Goal: Task Accomplishment & Management: Manage account settings

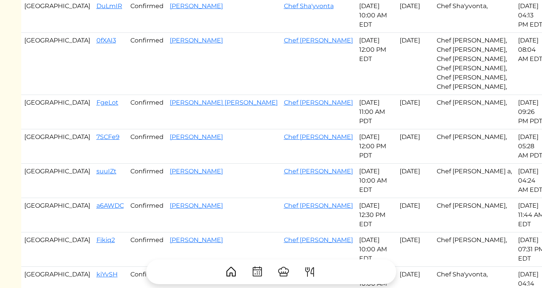
scroll to position [592, 0]
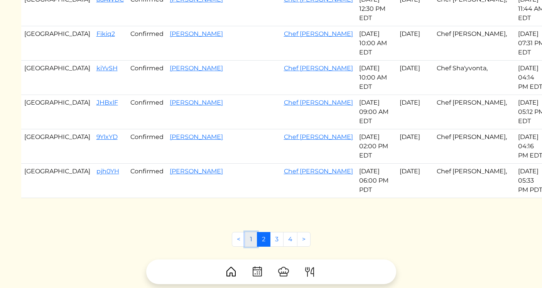
click at [250, 232] on link "1" at bounding box center [251, 239] width 12 height 15
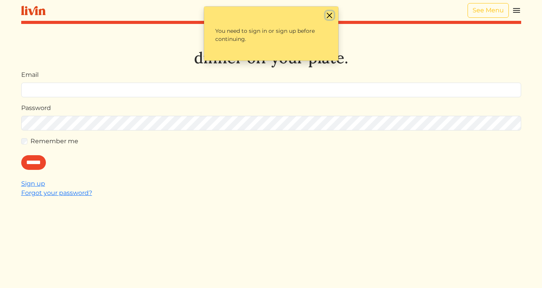
click at [331, 12] on button "Close" at bounding box center [330, 15] width 8 height 8
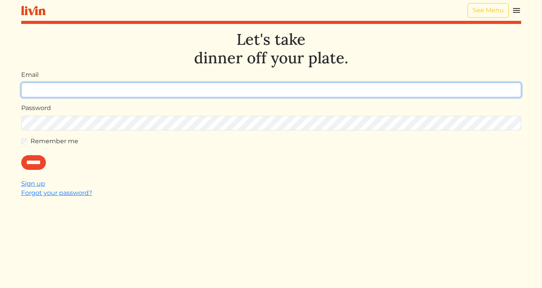
click at [315, 84] on input "Email" at bounding box center [271, 90] width 500 height 15
type input "**********"
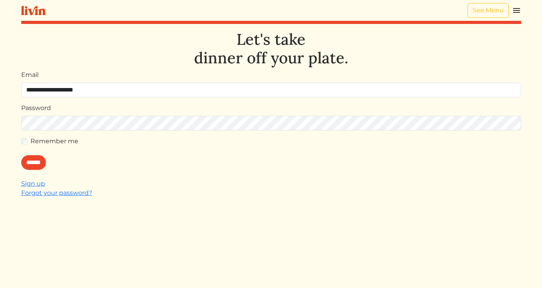
click at [44, 145] on label "Remember me" at bounding box center [54, 141] width 48 height 9
click at [40, 162] on input "******" at bounding box center [33, 162] width 25 height 15
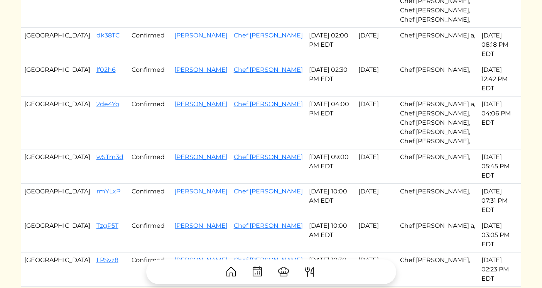
scroll to position [546, 0]
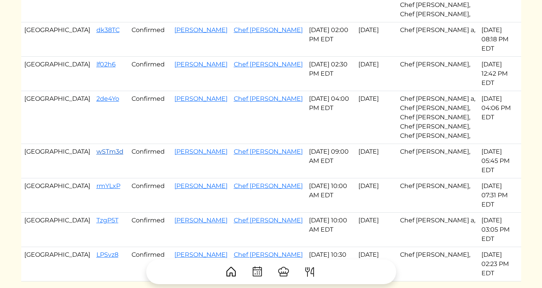
click at [96, 148] on link "wSTm3d" at bounding box center [109, 151] width 27 height 7
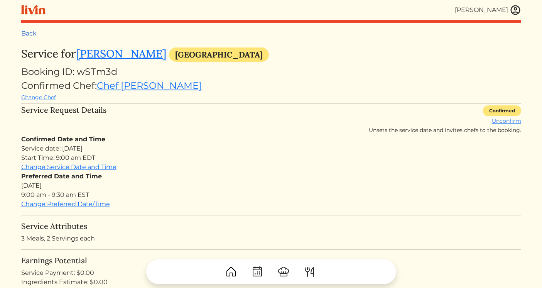
click at [33, 35] on link "Back" at bounding box center [28, 33] width 15 height 7
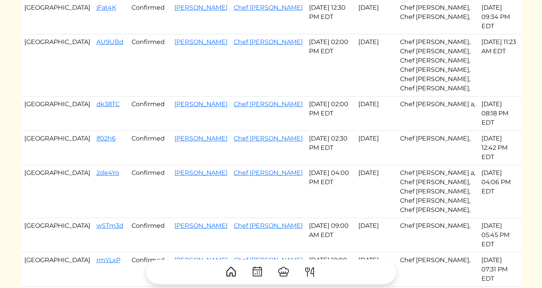
scroll to position [479, 0]
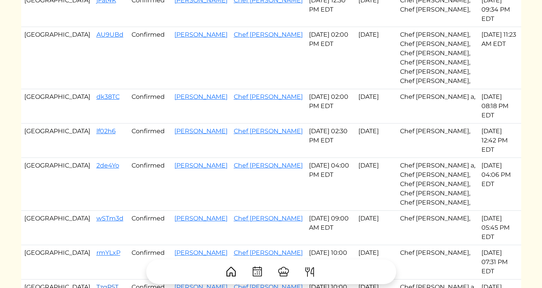
click at [96, 283] on link "TzgP5T" at bounding box center [107, 286] width 22 height 7
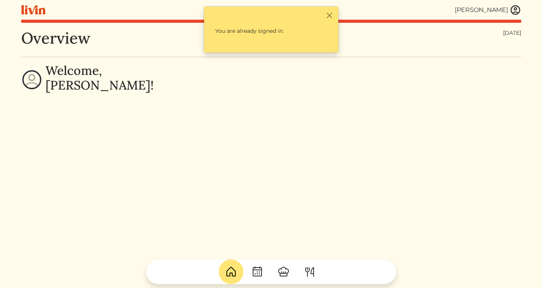
click at [510, 14] on link at bounding box center [516, 10] width 12 height 12
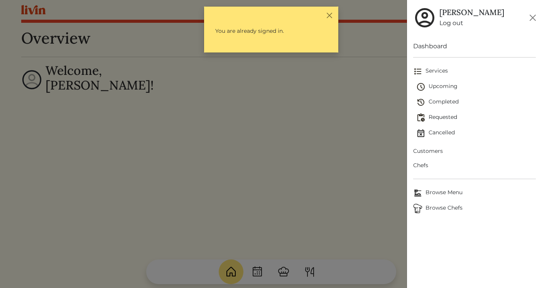
click at [446, 85] on span "Upcoming" at bounding box center [476, 86] width 120 height 9
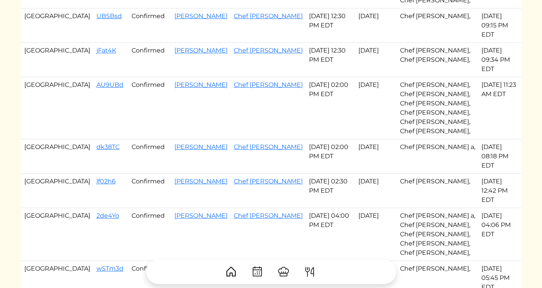
scroll to position [546, 0]
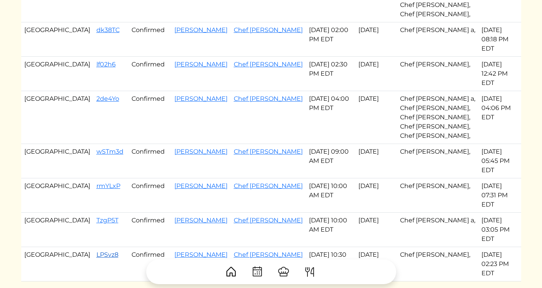
click at [96, 251] on link "LPSvz8" at bounding box center [107, 254] width 22 height 7
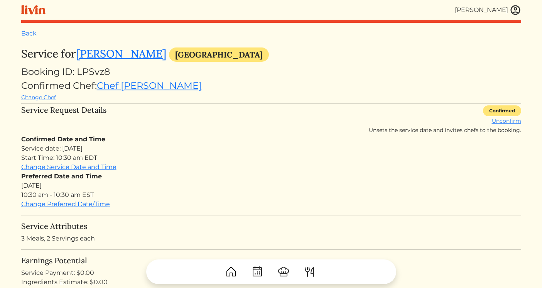
click at [28, 29] on div "Back" at bounding box center [271, 33] width 500 height 9
click at [28, 30] on link "Back" at bounding box center [28, 33] width 15 height 7
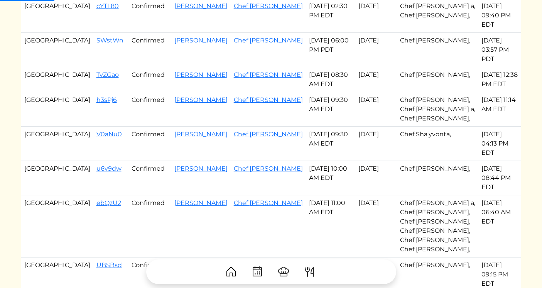
scroll to position [546, 0]
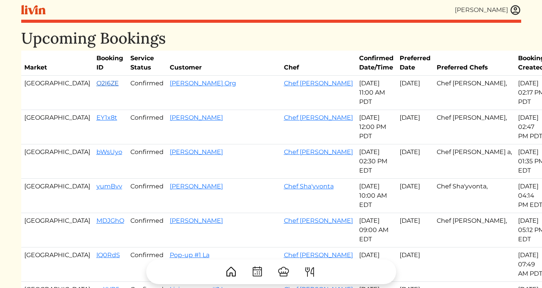
click at [96, 83] on link "O2I6ZE" at bounding box center [107, 83] width 22 height 7
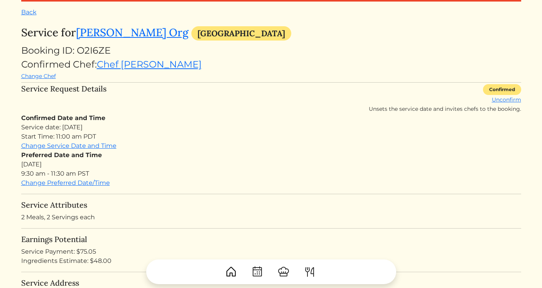
scroll to position [24, 0]
